Goal: Task Accomplishment & Management: Manage account settings

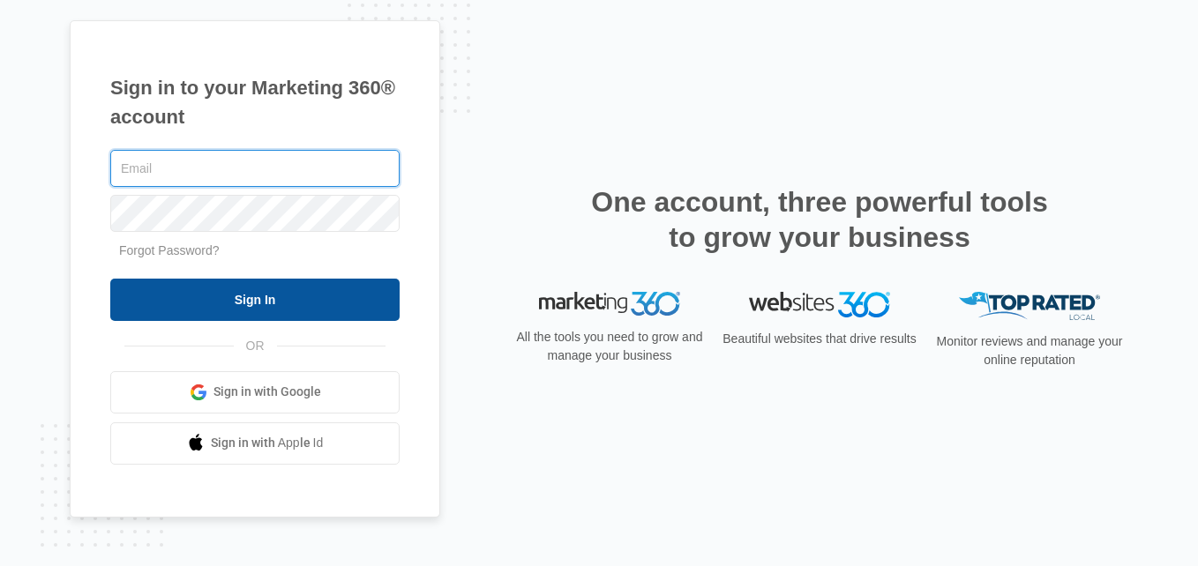
type input "[EMAIL_ADDRESS][DOMAIN_NAME]"
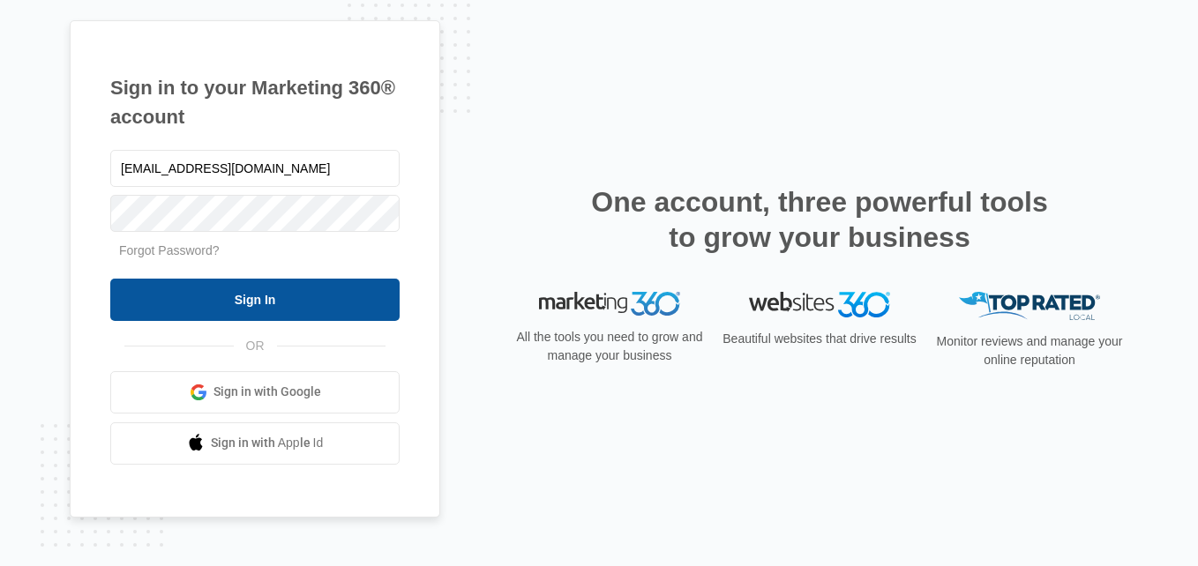
click at [211, 293] on input "Sign In" at bounding box center [254, 300] width 289 height 42
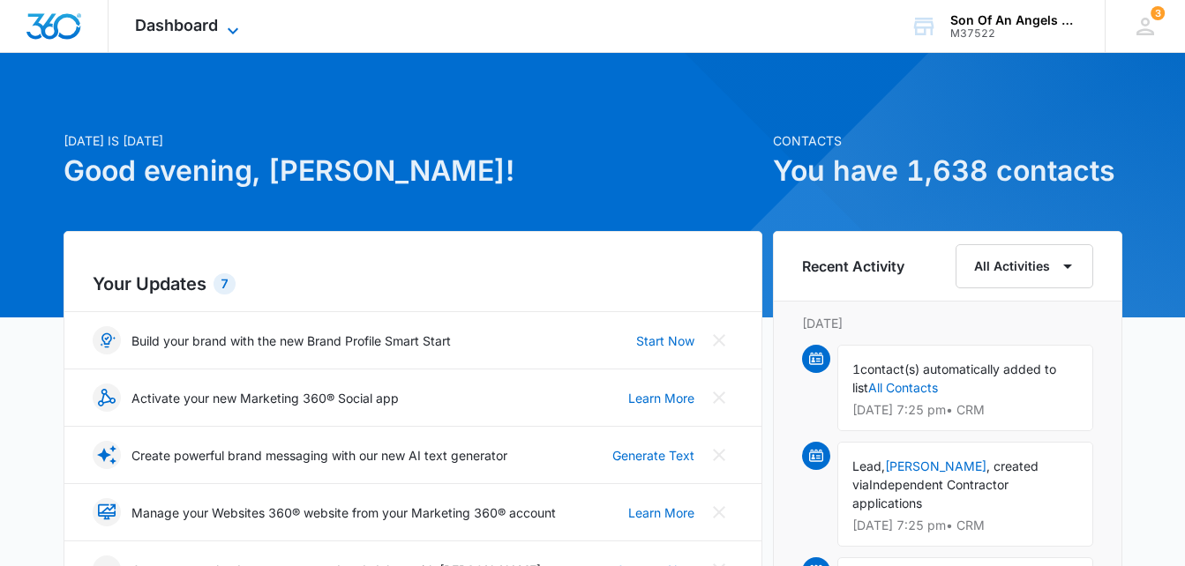
click at [224, 24] on icon at bounding box center [232, 30] width 21 height 21
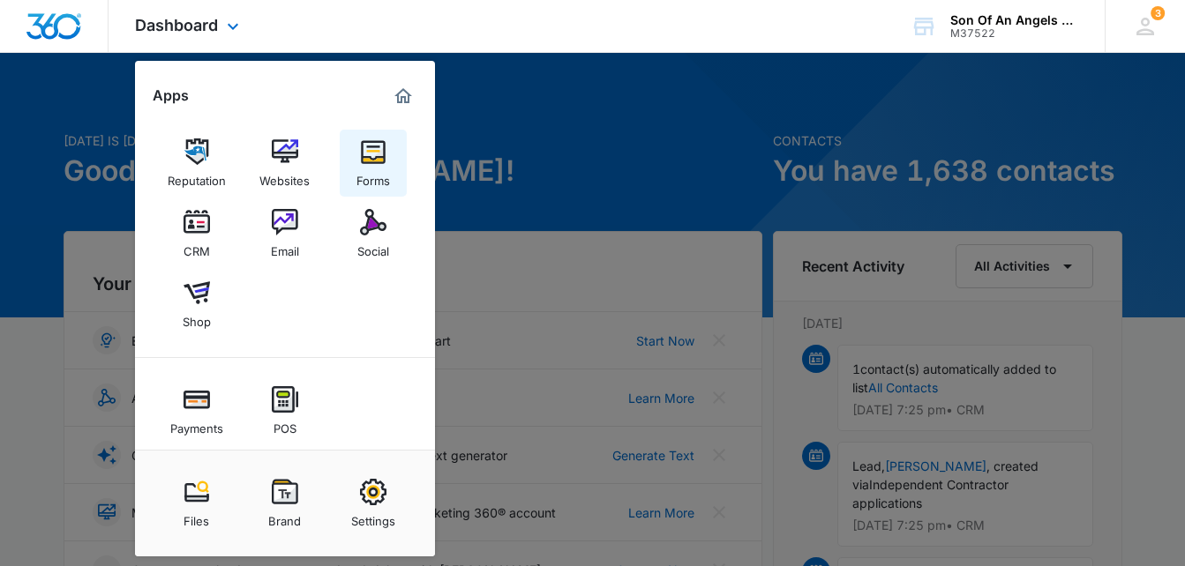
click at [378, 159] on img at bounding box center [373, 152] width 26 height 26
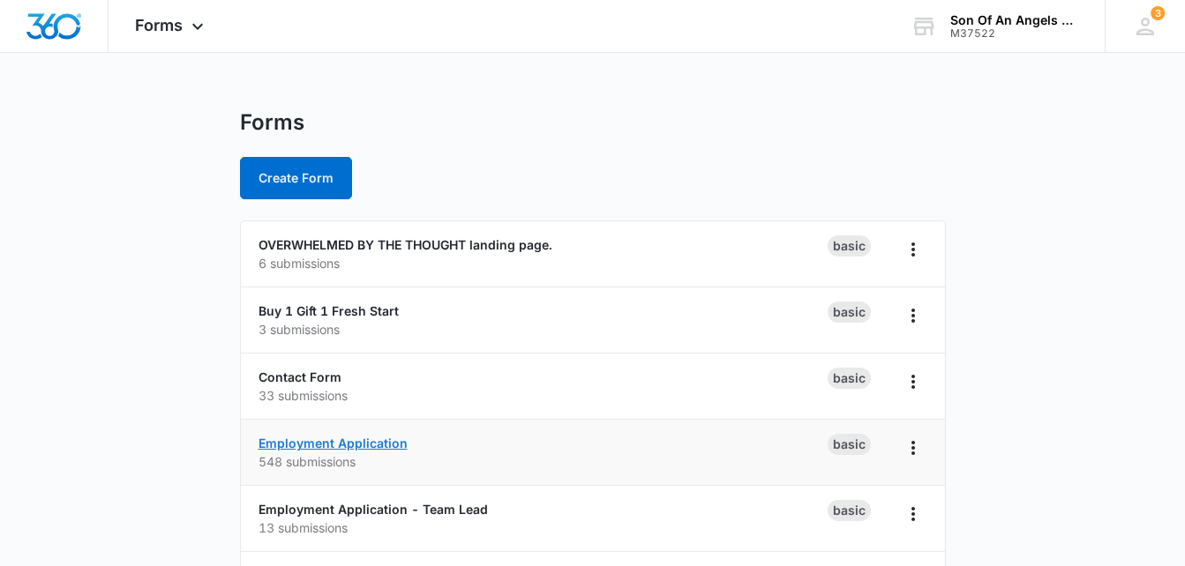
click at [364, 437] on link "Employment Application" at bounding box center [333, 443] width 149 height 15
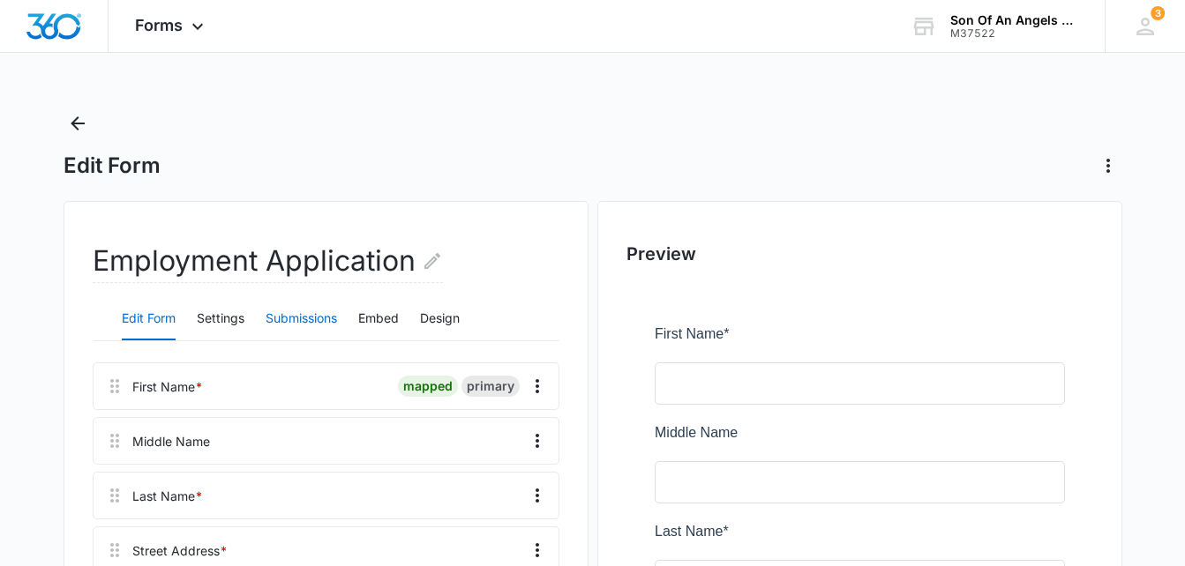
click at [321, 320] on button "Submissions" at bounding box center [301, 319] width 71 height 42
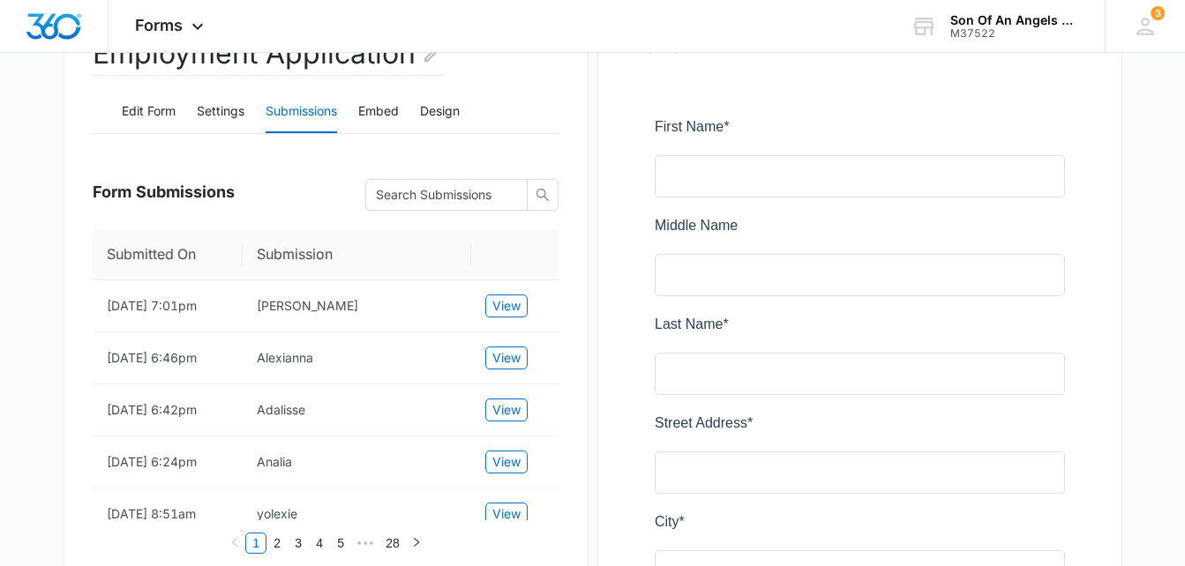
scroll to position [206, 0]
click at [184, 19] on div "Forms Apps Reputation Websites Forms CRM Email Social Shop Payments POS Content…" at bounding box center [172, 26] width 126 height 52
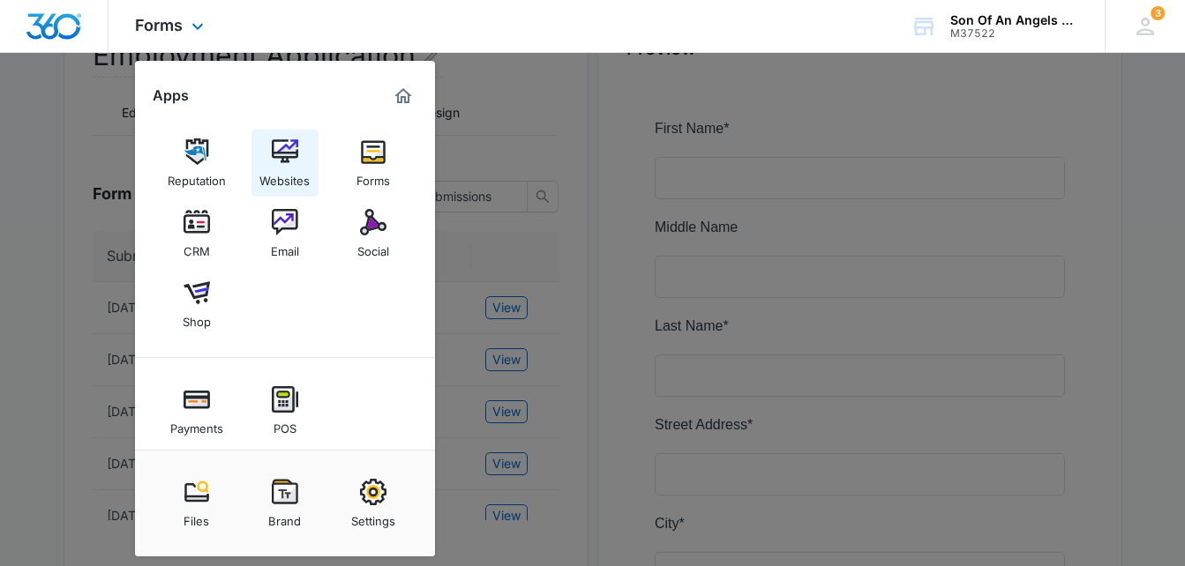
click at [300, 161] on link "Websites" at bounding box center [284, 163] width 67 height 67
